Goal: Communication & Community: Answer question/provide support

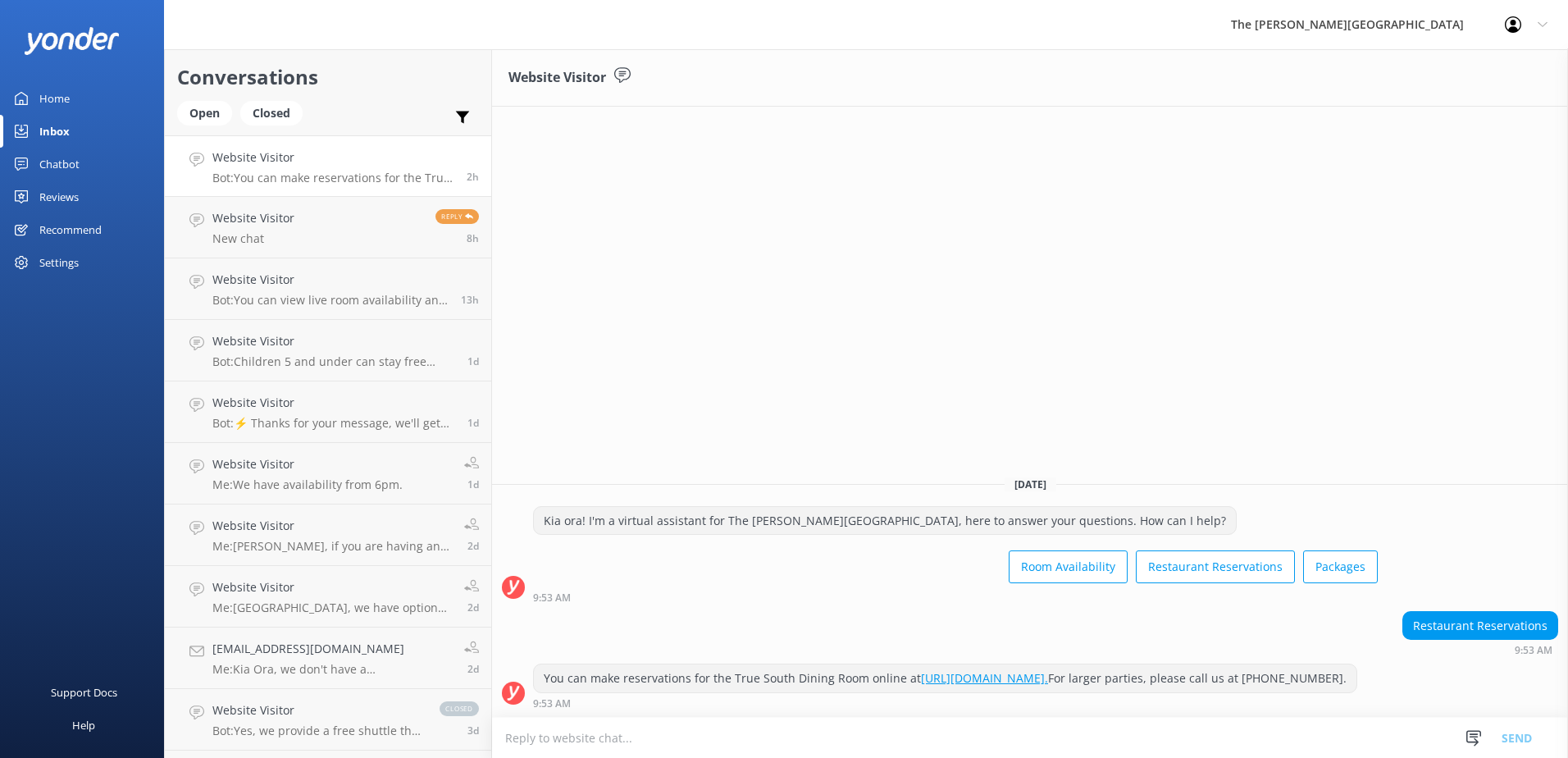
click at [633, 740] on textarea at bounding box center [1030, 737] width 1076 height 40
click at [697, 743] on textarea at bounding box center [1030, 737] width 1076 height 40
type textarea "H"
type textarea "K"
drag, startPoint x: 977, startPoint y: 736, endPoint x: 923, endPoint y: 733, distance: 54.1
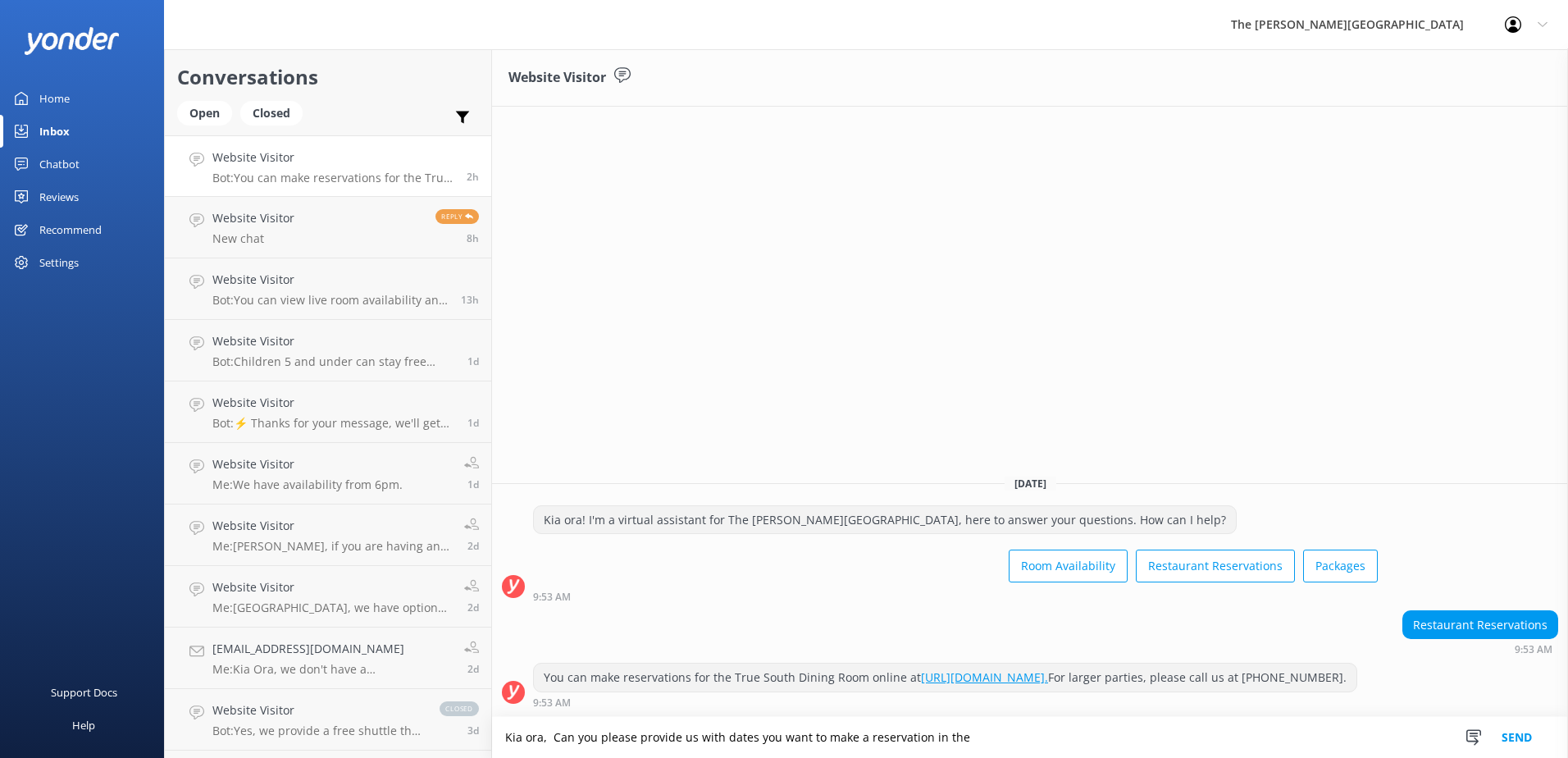
click at [921, 733] on textarea "Kia ora, Can you please provide us with dates you want to make a reservation in…" at bounding box center [1030, 737] width 1076 height 41
click at [1116, 754] on textarea "Kia ora, Can you please provide us with dates you want to make a reservation in…" at bounding box center [1030, 737] width 1076 height 41
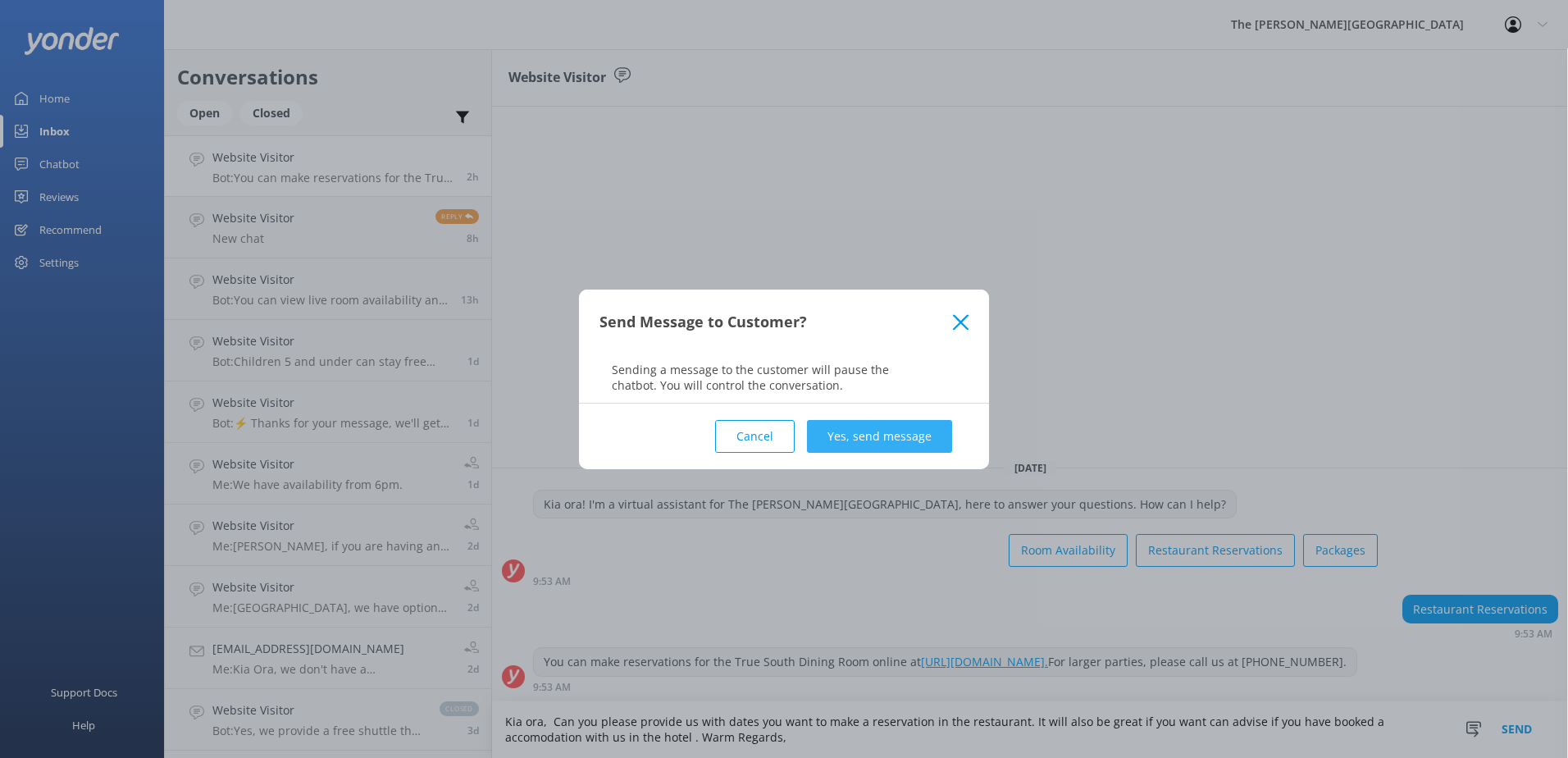
type textarea "Kia ora, Can you please provide us with dates you want to make a reservation in…"
click at [909, 443] on button "Yes, send message" at bounding box center [879, 436] width 145 height 33
